Goal: Transaction & Acquisition: Purchase product/service

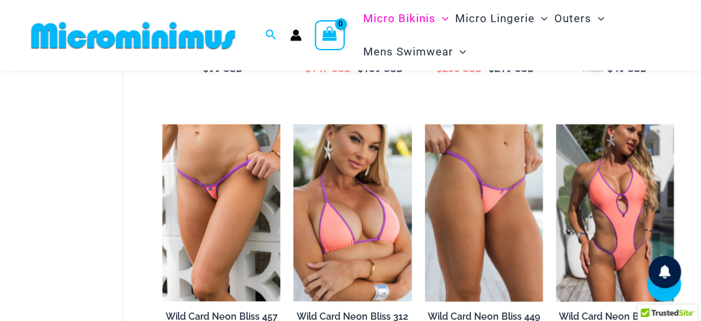
scroll to position [731, 0]
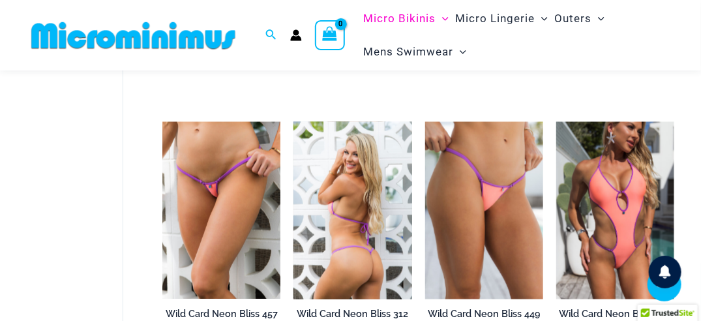
click at [366, 256] on img at bounding box center [352, 210] width 118 height 177
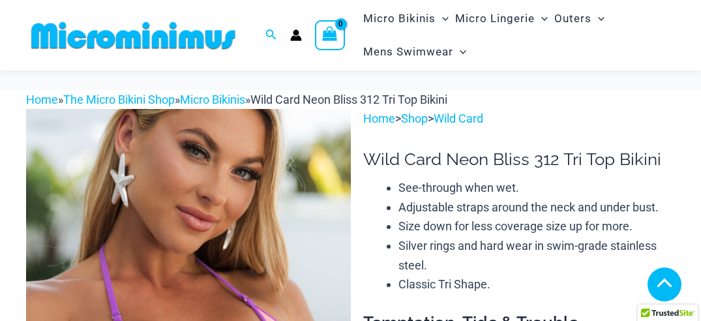
scroll to position [336, 0]
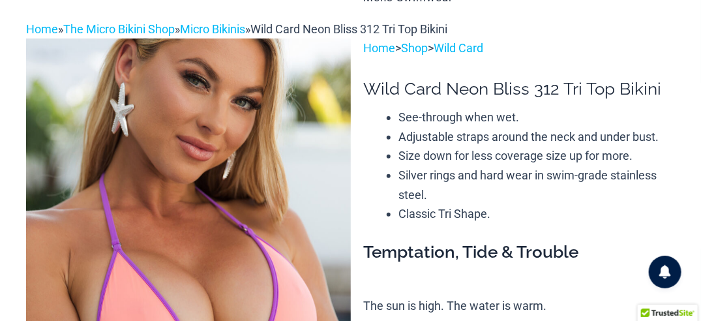
scroll to position [0, 0]
